Goal: Find specific page/section: Find specific page/section

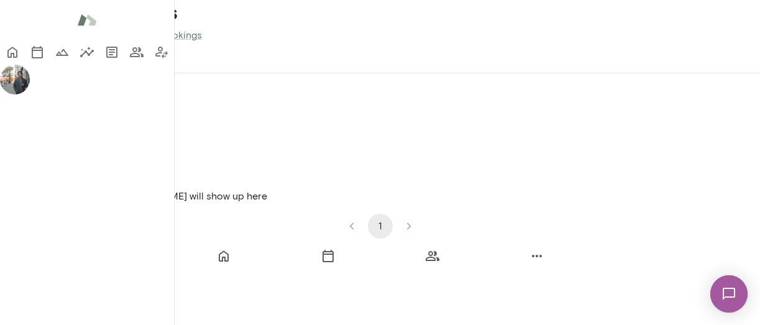
scroll to position [19, 0]
click at [26, 94] on img at bounding box center [15, 80] width 30 height 30
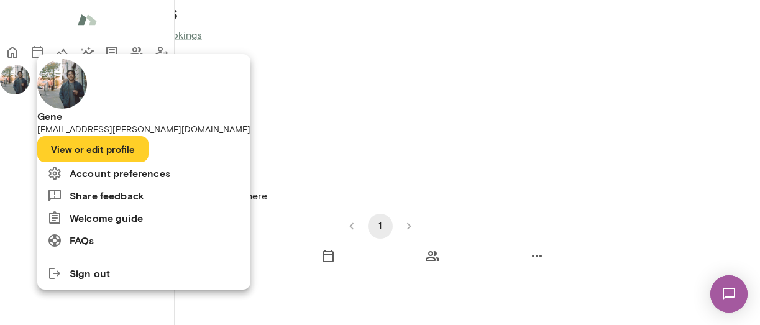
click at [20, 258] on div at bounding box center [380, 162] width 760 height 325
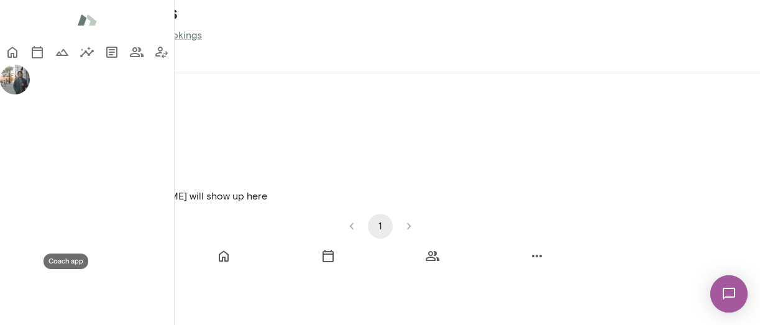
click at [154, 60] on icon "Coach app" at bounding box center [161, 52] width 15 height 15
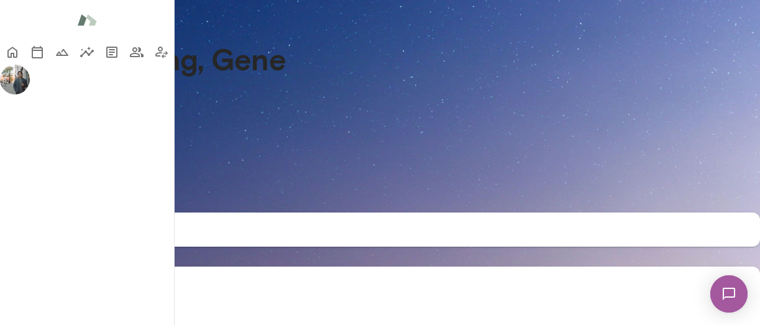
scroll to position [329, 0]
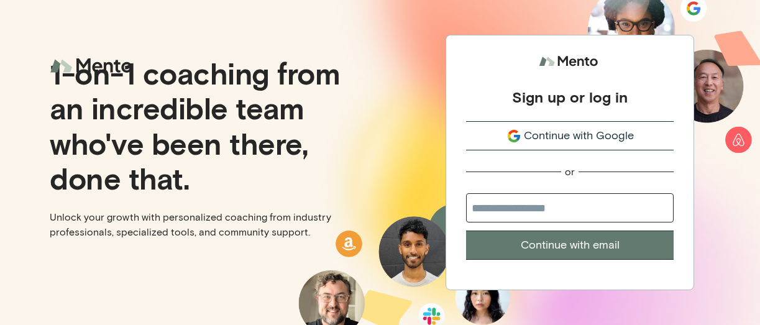
click at [571, 133] on span "Continue with Google" at bounding box center [579, 135] width 110 height 17
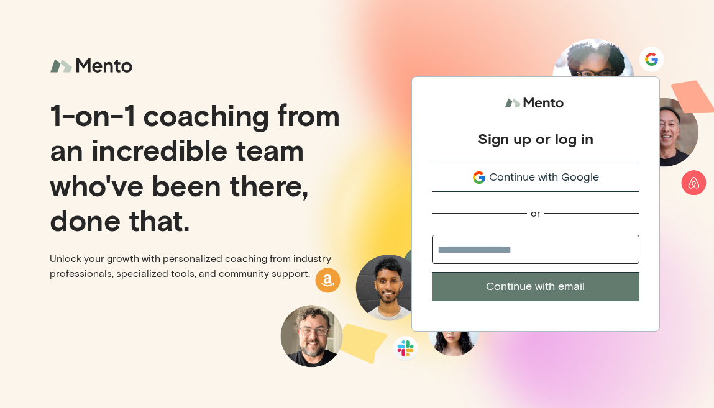
click at [523, 180] on span "Continue with Google" at bounding box center [544, 177] width 110 height 17
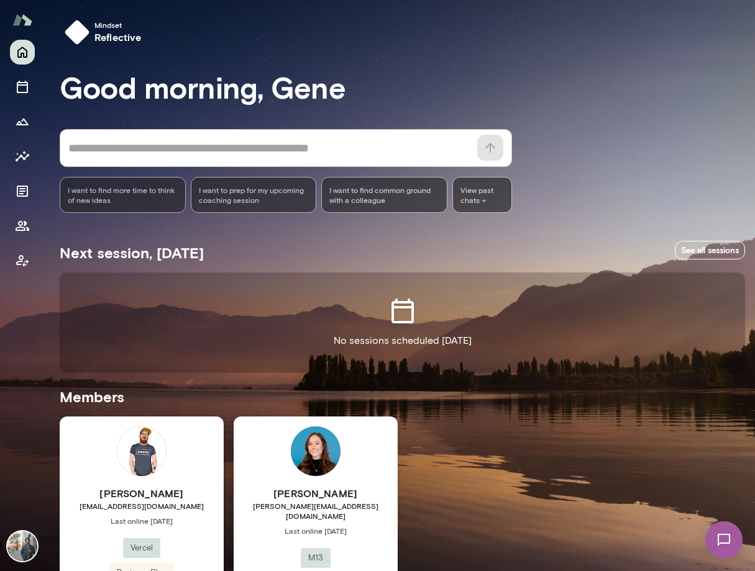
scroll to position [83, 0]
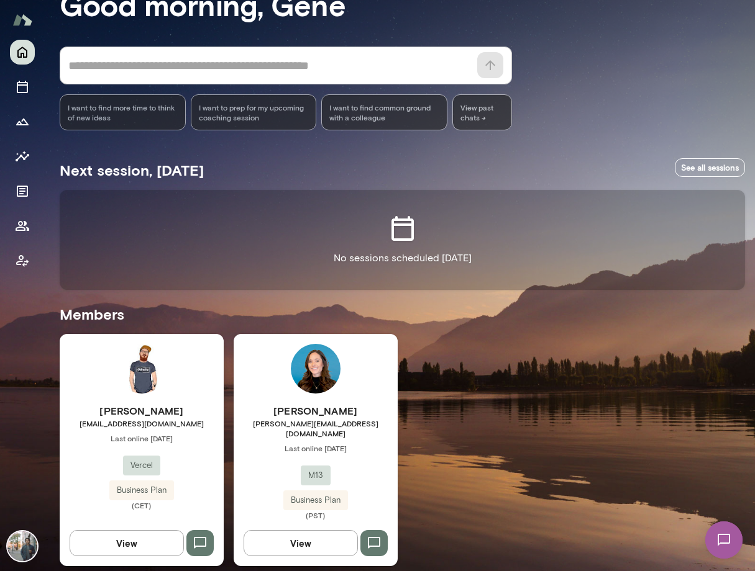
click at [326, 407] on button "View" at bounding box center [300, 543] width 114 height 26
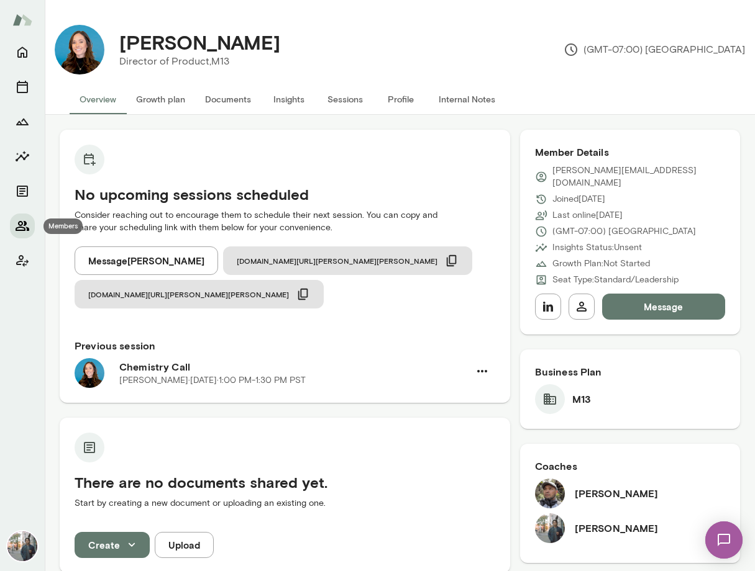
click at [25, 225] on icon "Members" at bounding box center [23, 226] width 14 height 10
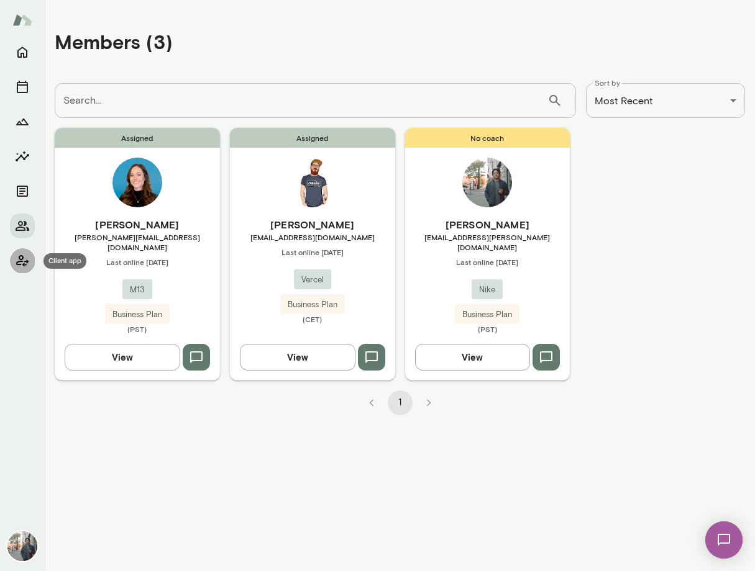
click at [23, 259] on icon "Client app" at bounding box center [22, 260] width 15 height 15
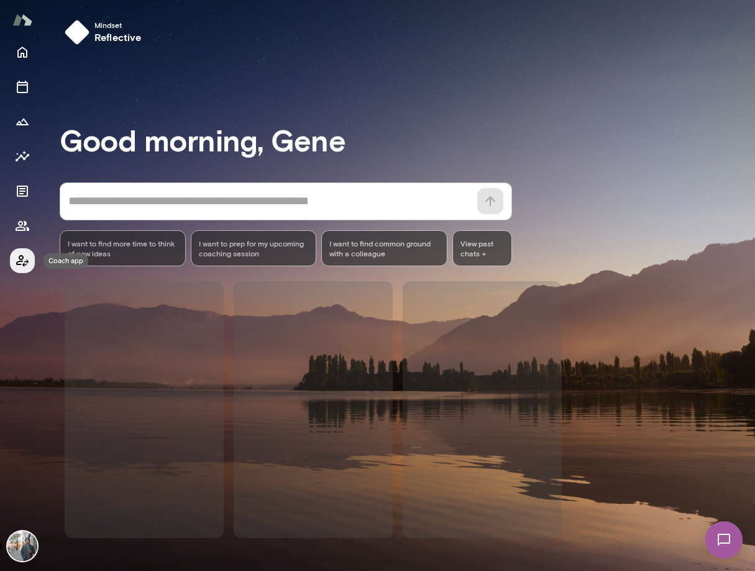
click at [23, 259] on icon "Coach app" at bounding box center [22, 260] width 15 height 15
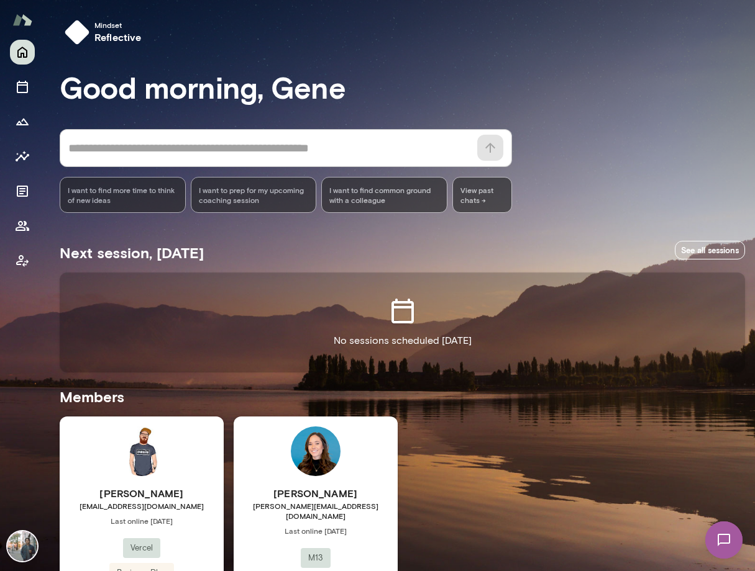
scroll to position [83, 0]
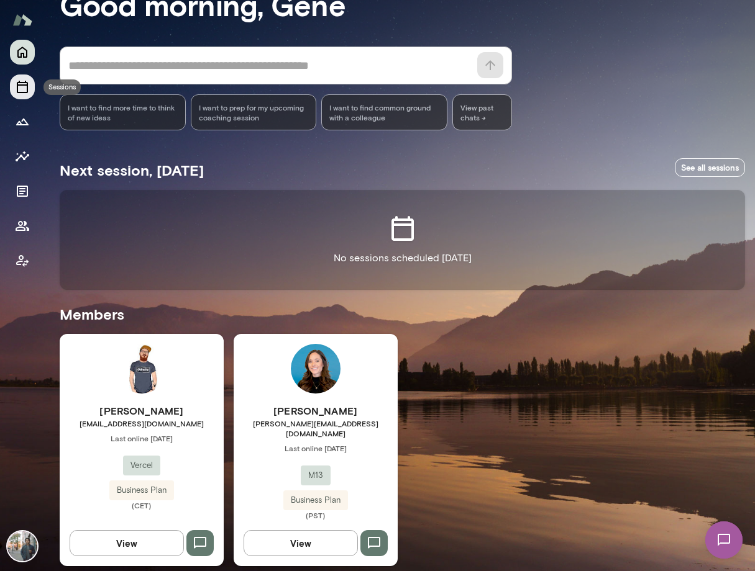
click at [24, 97] on button "Sessions" at bounding box center [22, 87] width 25 height 25
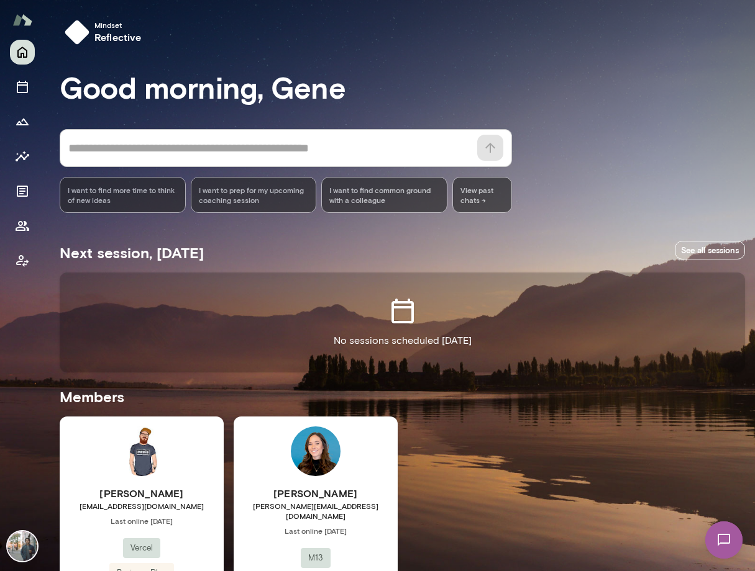
scroll to position [83, 0]
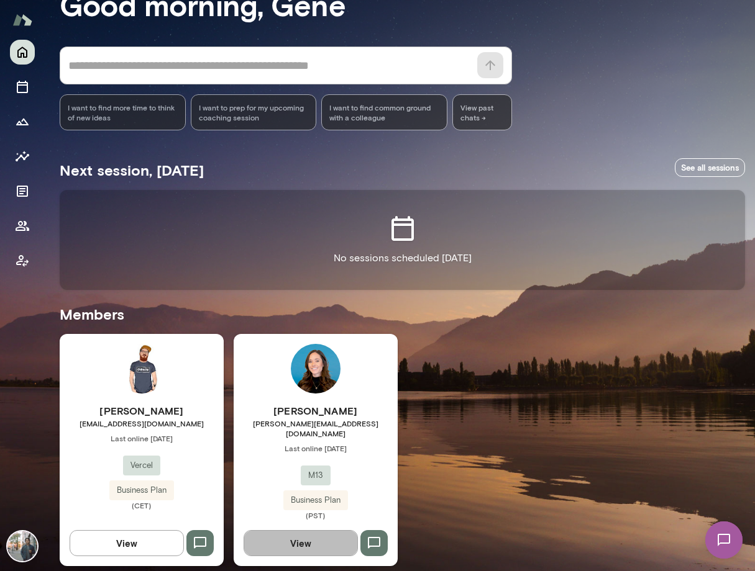
click at [303, 407] on button "View" at bounding box center [300, 543] width 114 height 26
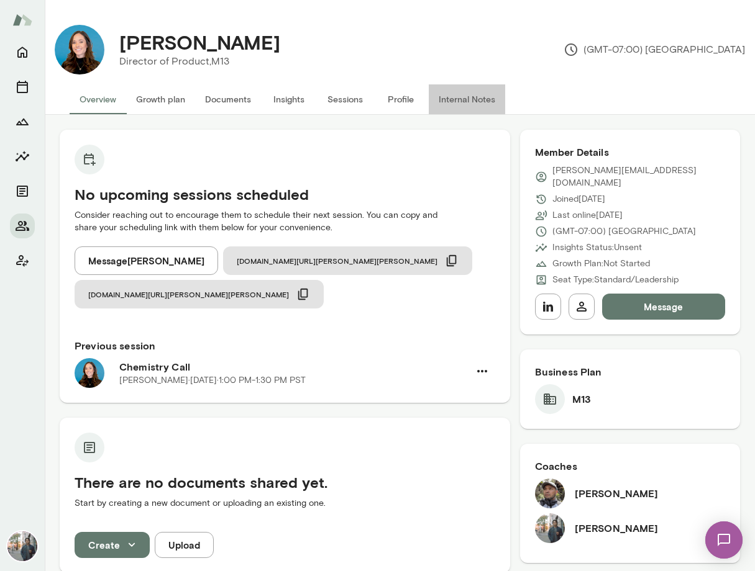
click at [468, 99] on button "Internal Notes" at bounding box center [467, 99] width 76 height 30
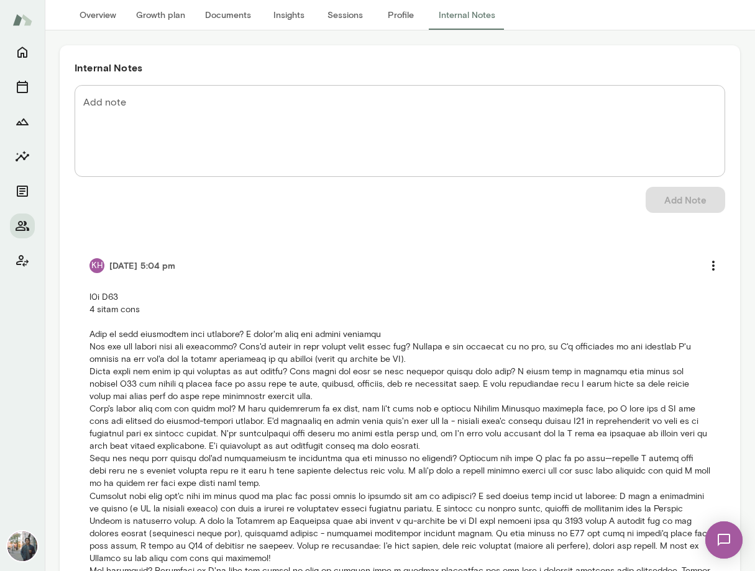
scroll to position [157, 0]
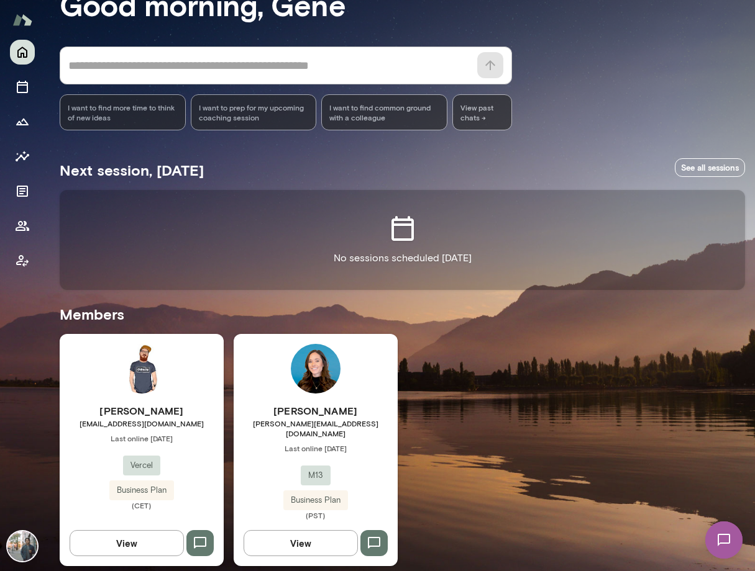
scroll to position [64, 0]
